Goal: Register for event/course

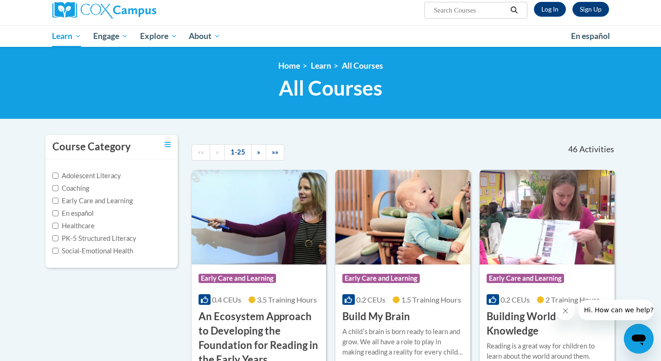
scroll to position [75, 0]
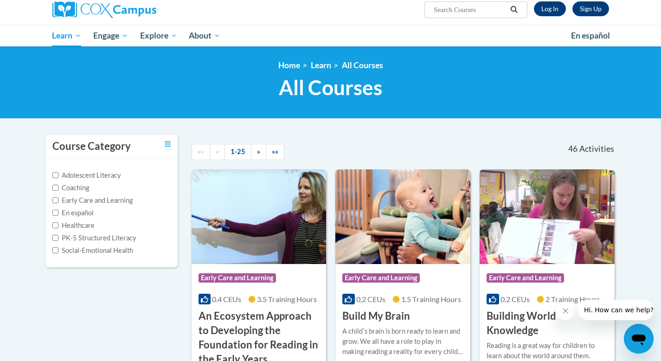
click at [277, 104] on div "<en>My Learning</en><fr>New fr_My Learning</fr><it>New it_My Learning</it><de>N…" at bounding box center [330, 82] width 584 height 44
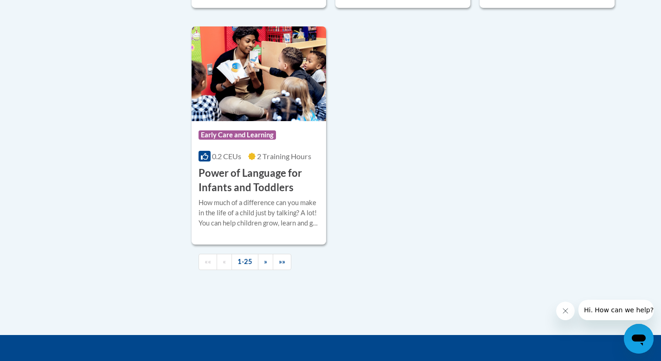
scroll to position [2266, 0]
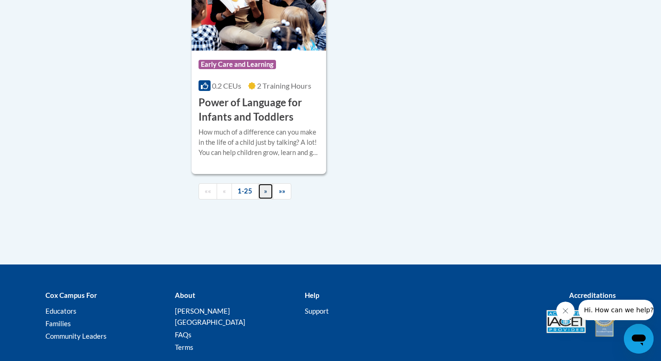
click at [267, 199] on link "»" at bounding box center [265, 191] width 15 height 16
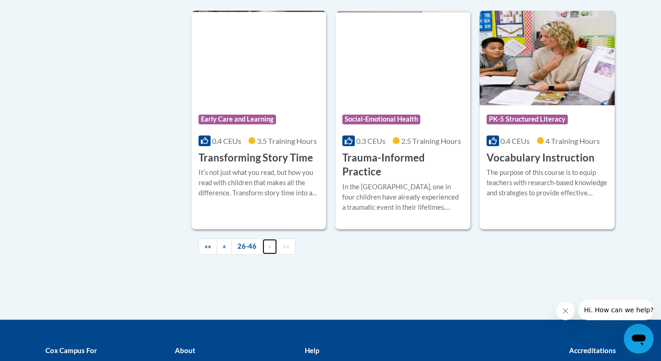
scroll to position [1640, 0]
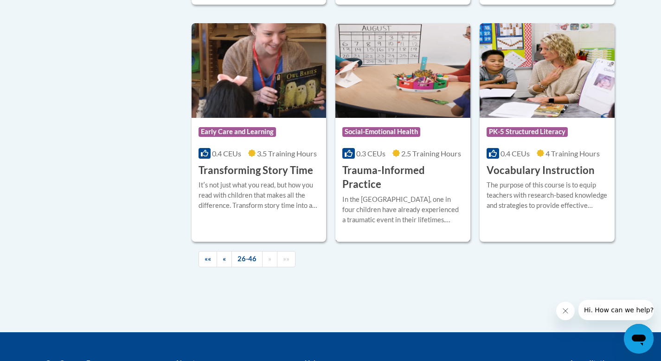
click at [438, 163] on h3 "Trauma-Informed Practice" at bounding box center [402, 177] width 121 height 29
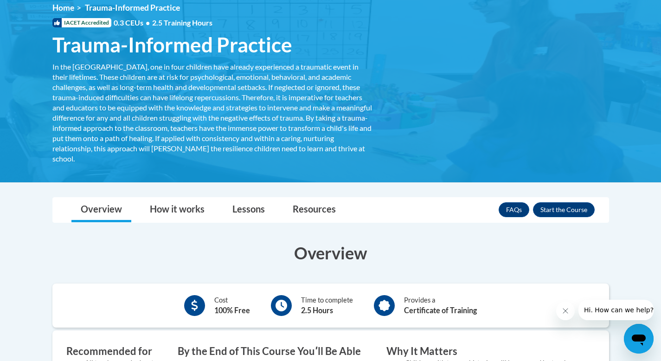
scroll to position [138, 0]
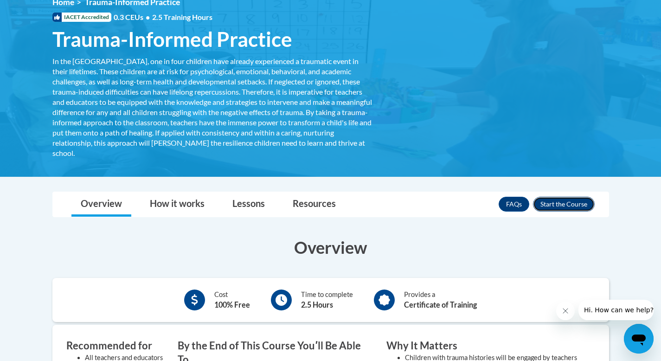
click at [551, 206] on button "Enroll" at bounding box center [564, 204] width 62 height 15
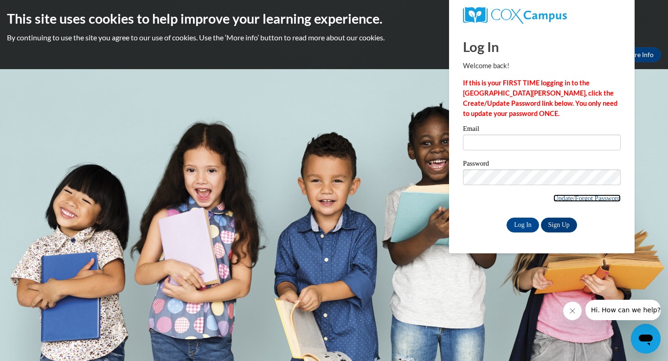
click at [581, 194] on link "Update/Forgot Password" at bounding box center [586, 197] width 67 height 7
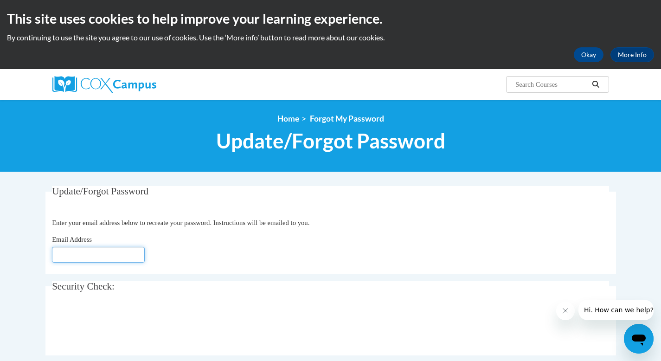
click at [127, 255] on input "Email Address" at bounding box center [98, 255] width 93 height 16
type input "gclayton"
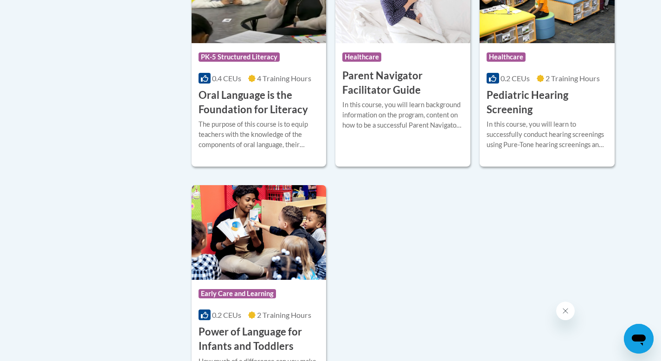
scroll to position [2182, 0]
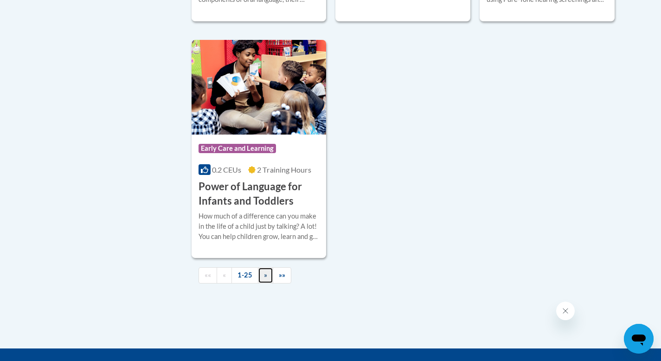
click at [264, 283] on link "»" at bounding box center [265, 275] width 15 height 16
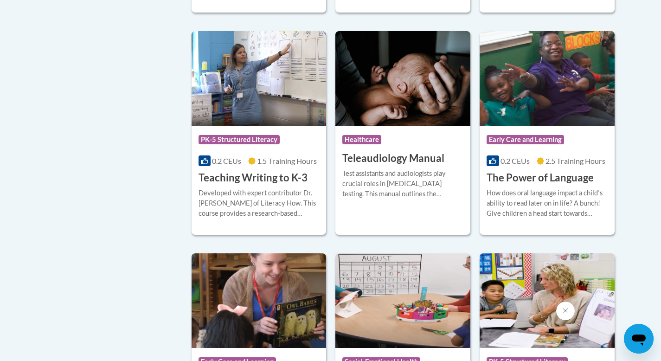
scroll to position [1413, 0]
